Goal: Information Seeking & Learning: Find specific fact

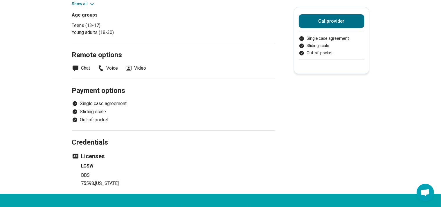
scroll to position [232, 0]
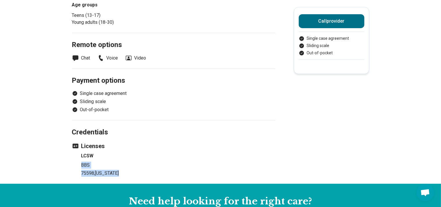
drag, startPoint x: 125, startPoint y: 173, endPoint x: 79, endPoint y: 164, distance: 47.0
click at [79, 164] on ul "LCSW BBS 75598 , [US_STATE]" at bounding box center [173, 164] width 203 height 24
copy li "BBS 75598 , [US_STATE]"
drag, startPoint x: 90, startPoint y: 153, endPoint x: 86, endPoint y: 153, distance: 3.5
click at [90, 153] on h4 "LCSW" at bounding box center [178, 155] width 194 height 7
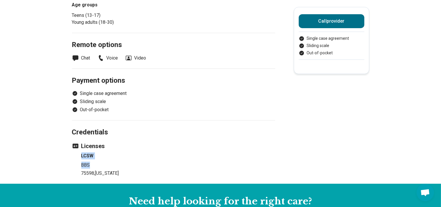
drag, startPoint x: 82, startPoint y: 155, endPoint x: 115, endPoint y: 166, distance: 35.1
click at [115, 166] on ul "LCSW BBS 75598 , [US_STATE]" at bounding box center [173, 164] width 203 height 24
click at [128, 172] on p "75598 , [US_STATE]" at bounding box center [178, 173] width 194 height 7
drag, startPoint x: 88, startPoint y: 170, endPoint x: 80, endPoint y: 143, distance: 27.6
click at [80, 143] on div "Licenses LCSW BBS 75598 , [US_STATE]" at bounding box center [173, 159] width 203 height 35
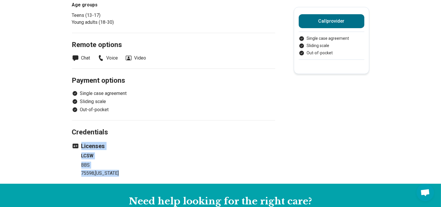
copy div "Licenses LCSW BBS 75598 , [US_STATE]"
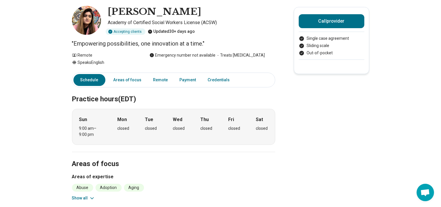
scroll to position [0, 0]
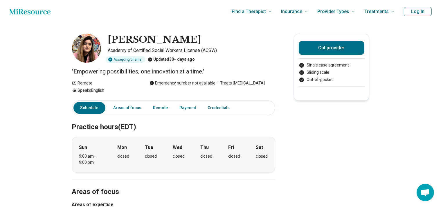
click at [218, 109] on link "Credentials" at bounding box center [220, 108] width 33 height 12
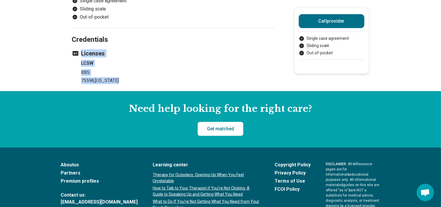
scroll to position [345, 0]
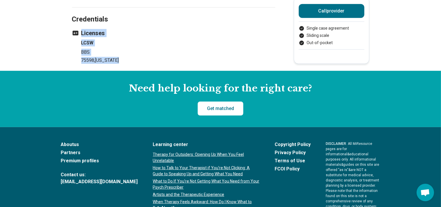
click at [193, 43] on h4 "LCSW" at bounding box center [178, 42] width 194 height 7
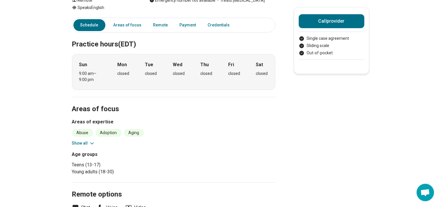
scroll to position [11, 0]
